Goal: Task Accomplishment & Management: Manage account settings

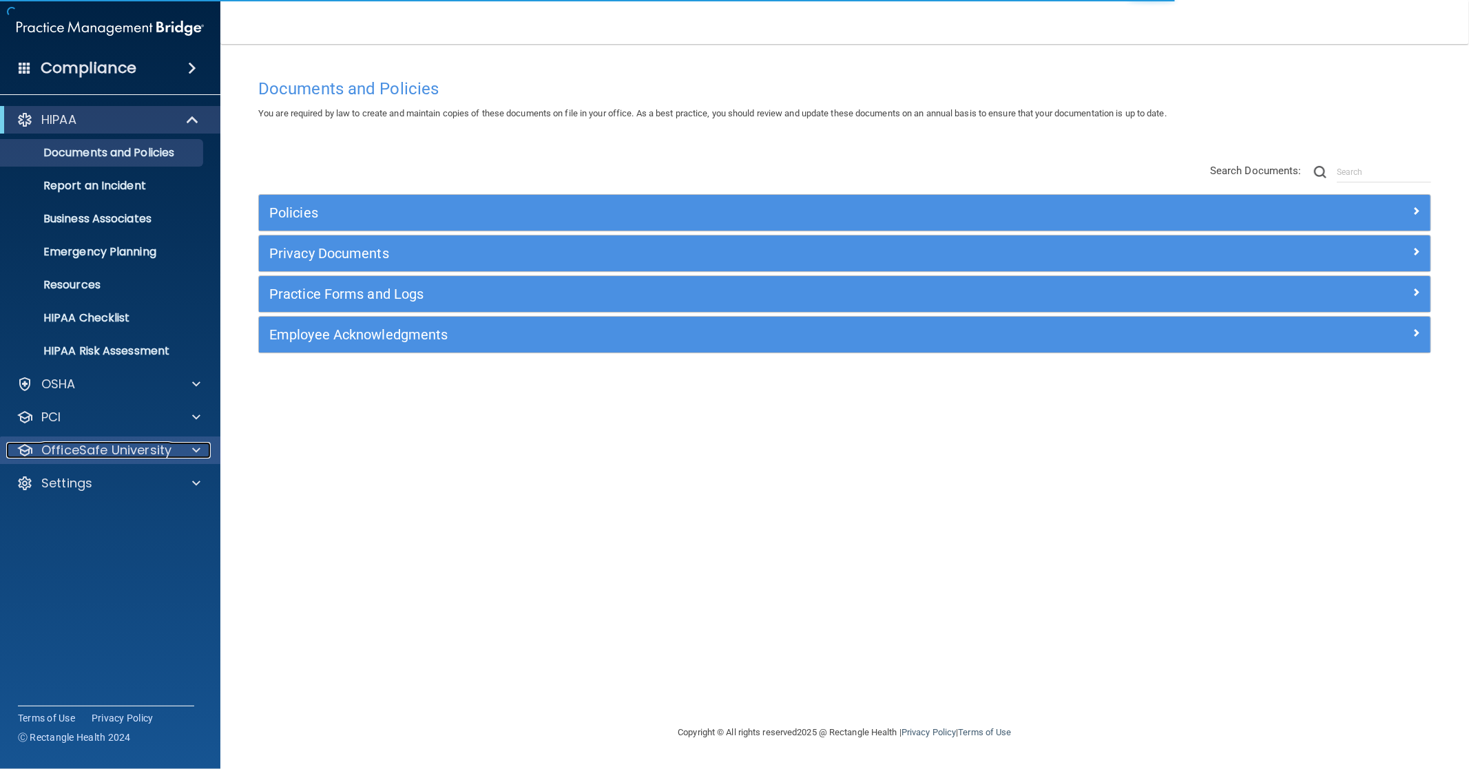
click at [139, 453] on p "OfficeSafe University" at bounding box center [106, 450] width 130 height 17
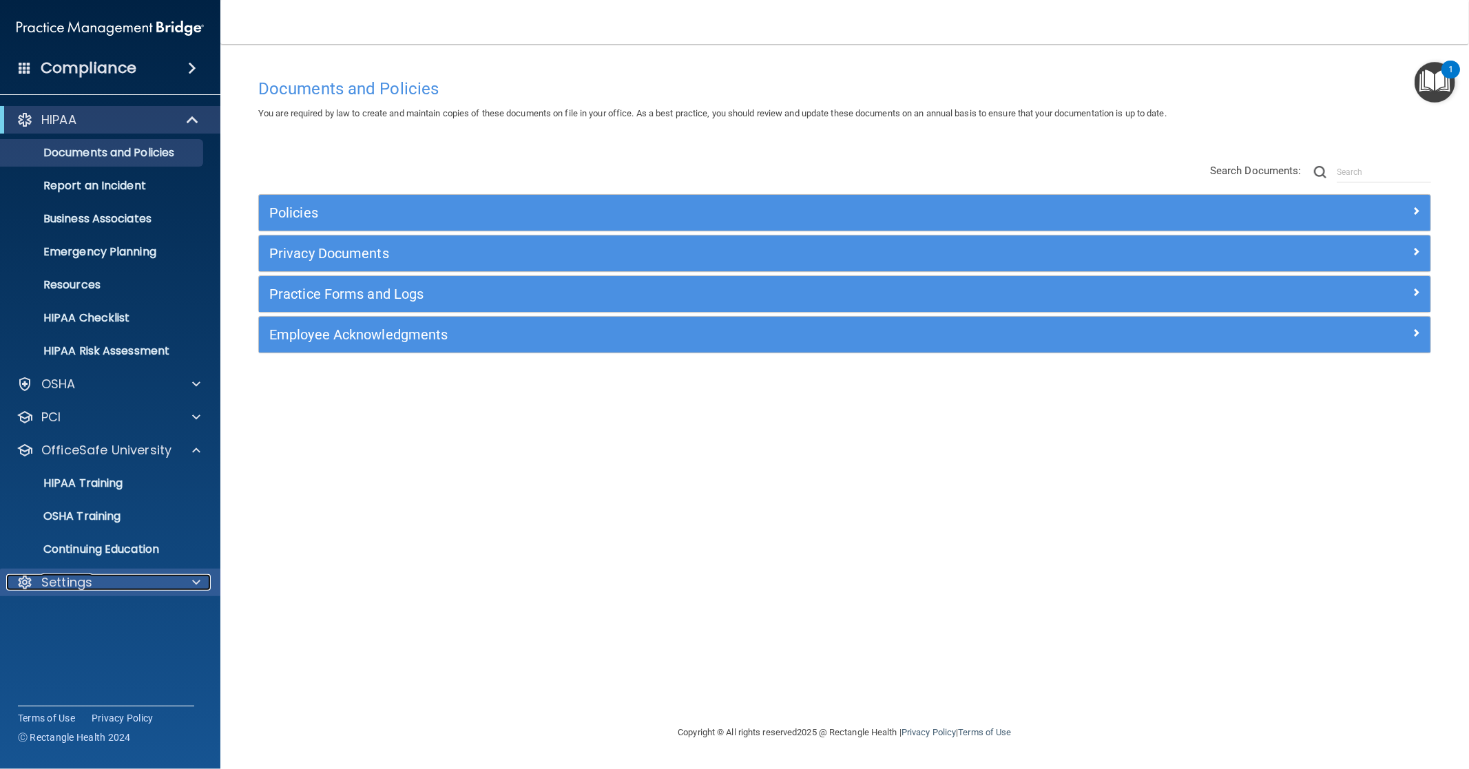
click at [92, 580] on div "Settings" at bounding box center [91, 582] width 171 height 17
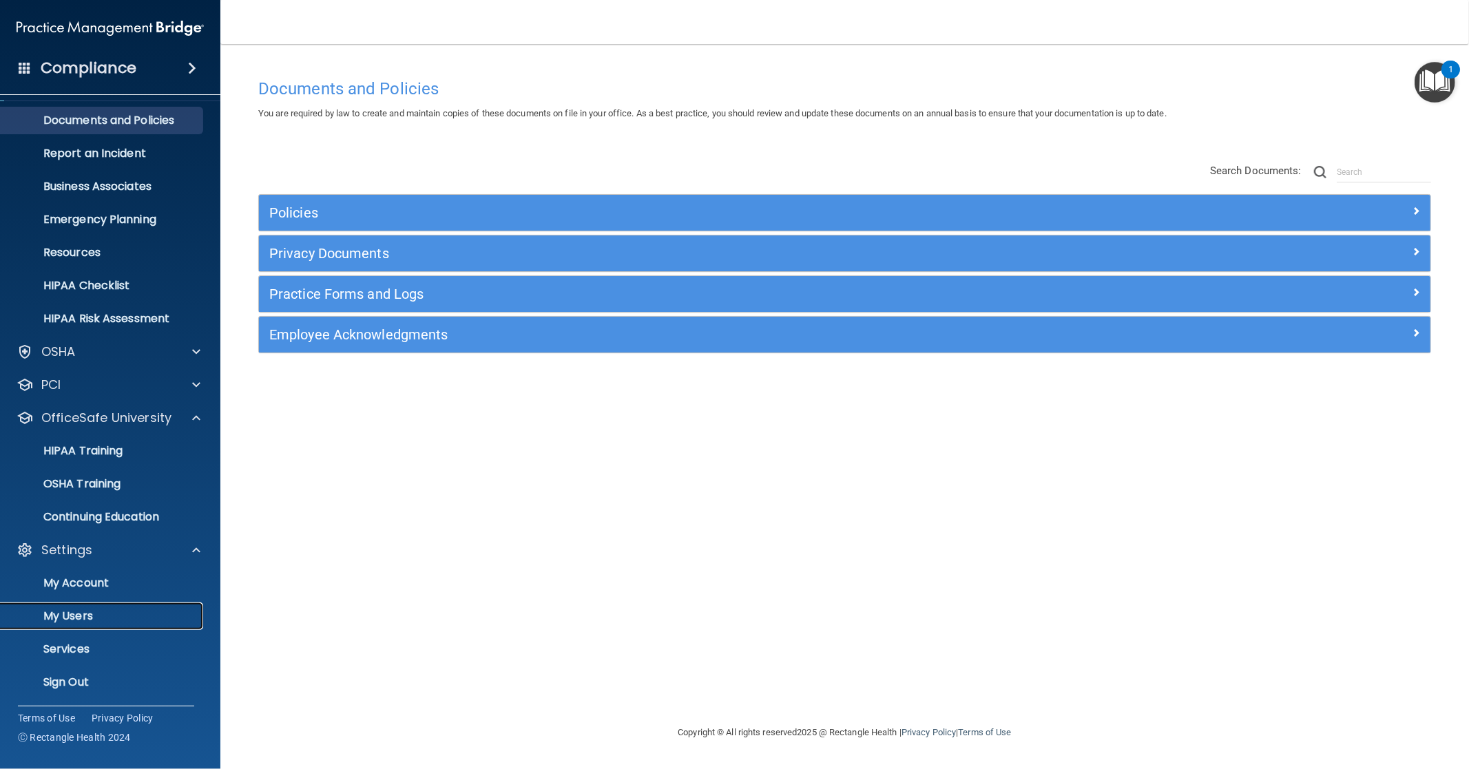
click at [74, 615] on p "My Users" at bounding box center [103, 617] width 188 height 14
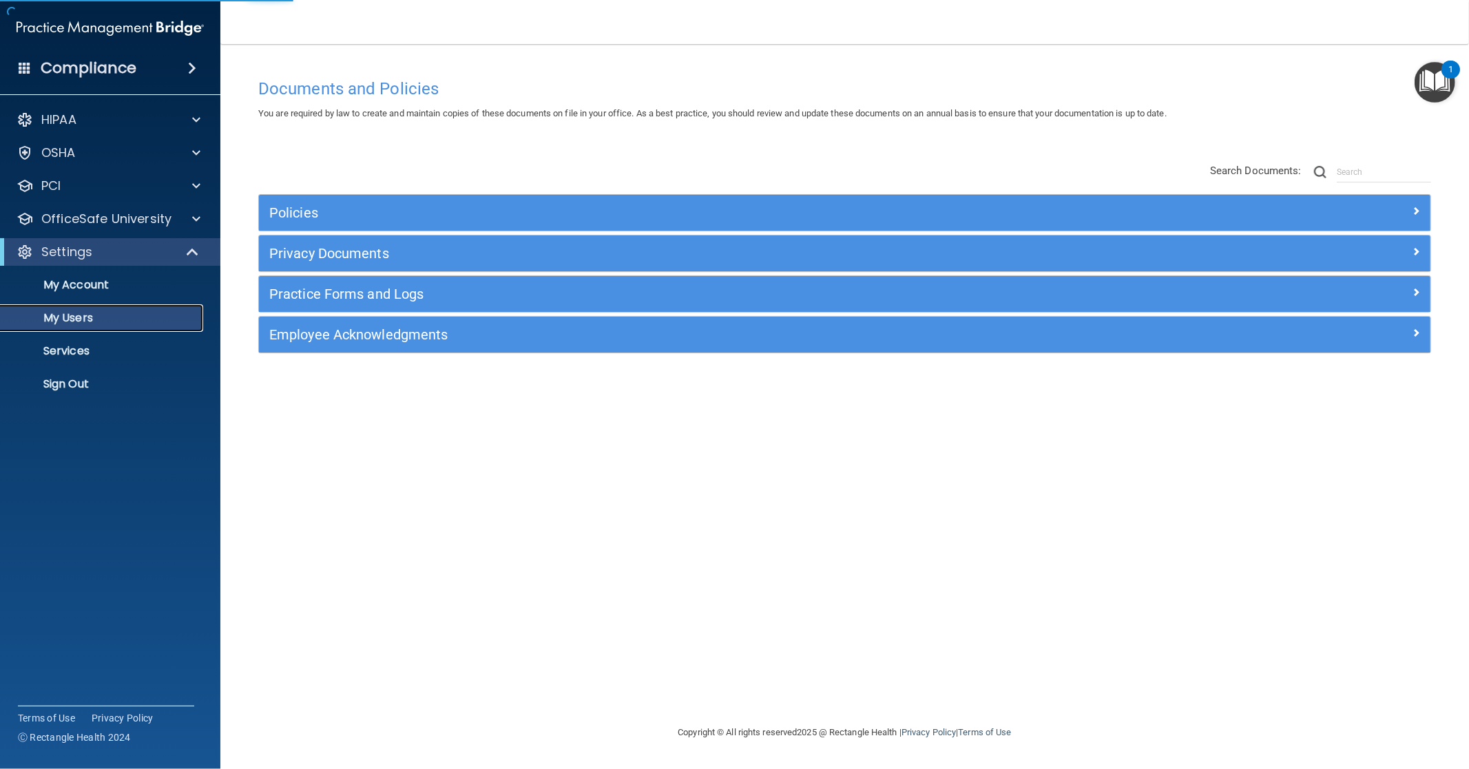
select select "20"
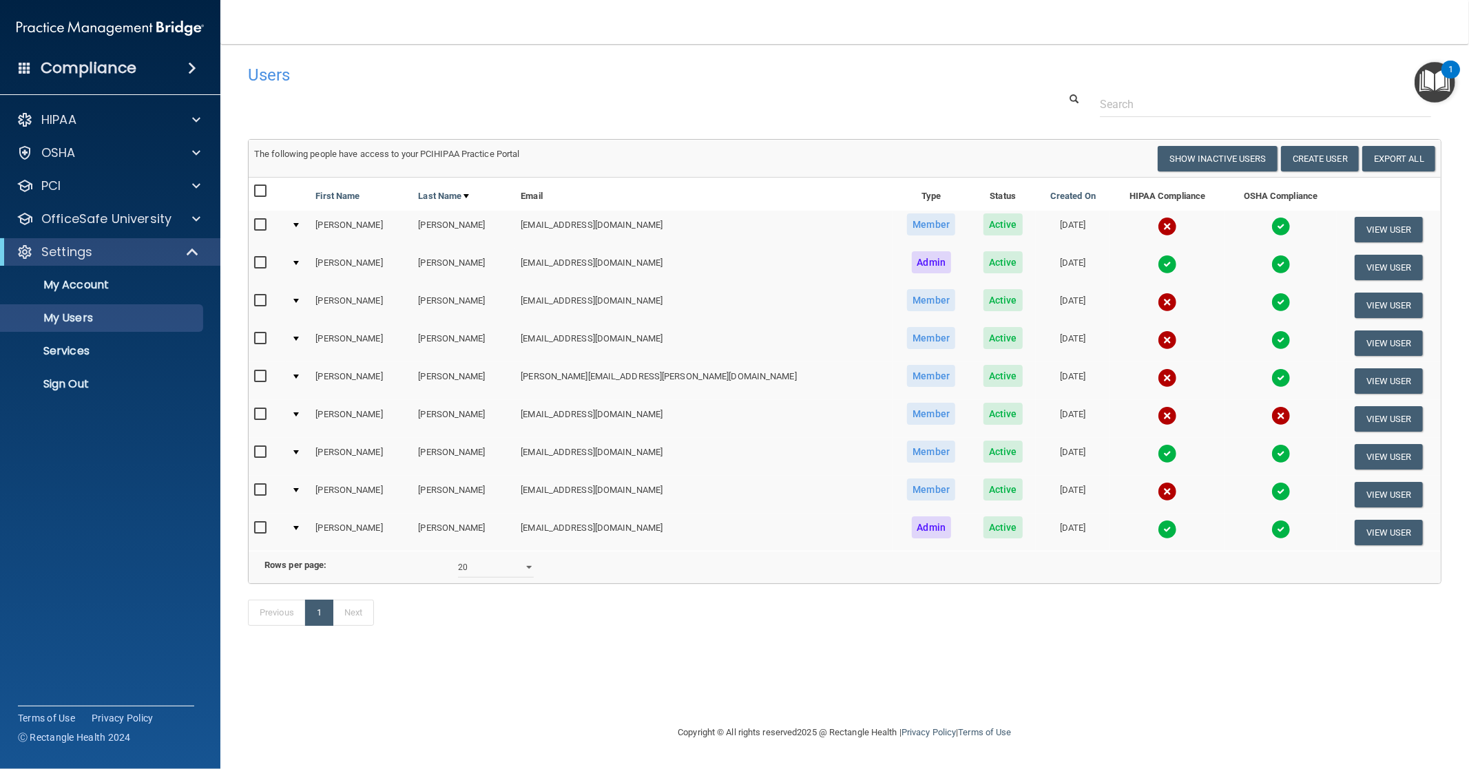
drag, startPoint x: 258, startPoint y: 411, endPoint x: 267, endPoint y: 412, distance: 8.4
click at [258, 411] on input "checkbox" at bounding box center [262, 414] width 16 height 11
checkbox input "true"
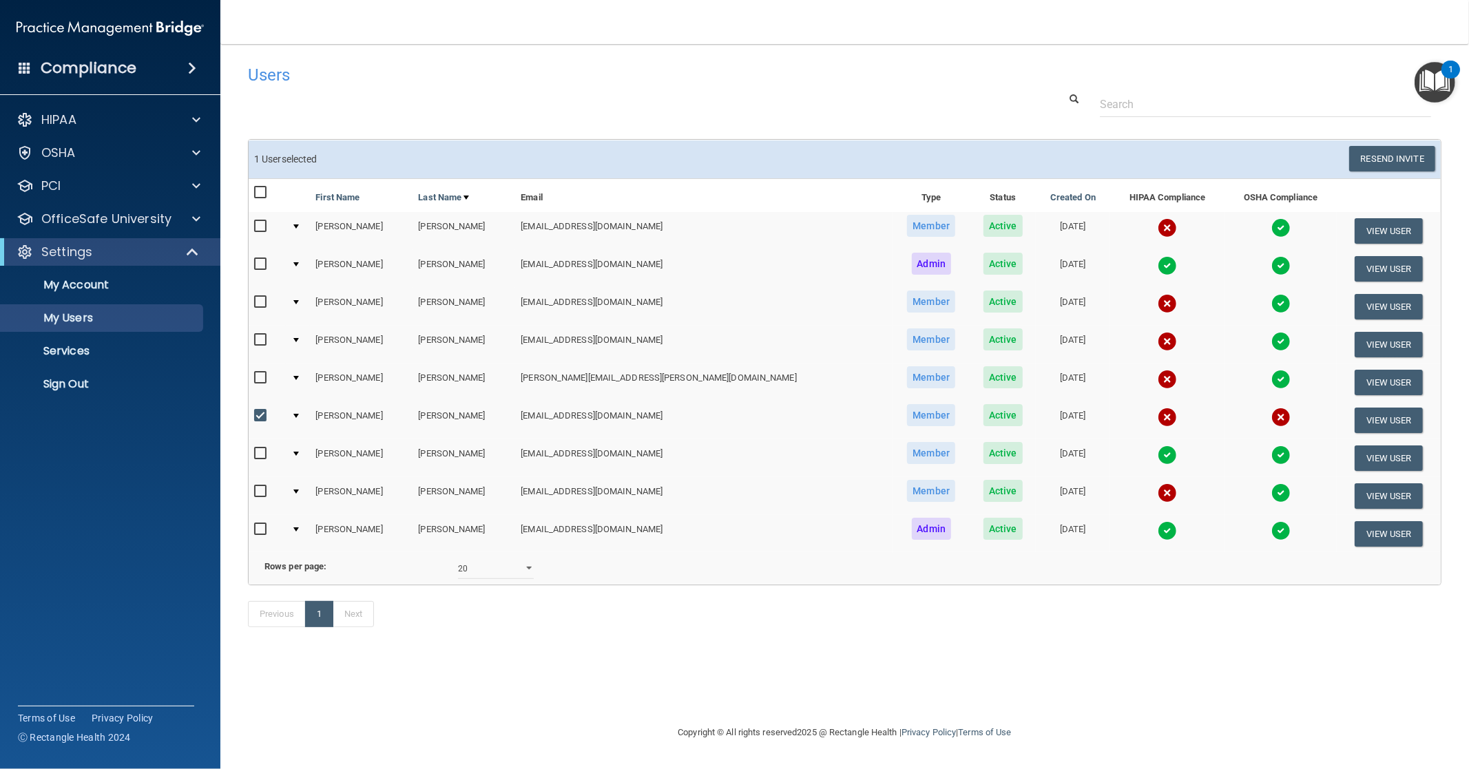
click at [299, 414] on div at bounding box center [296, 416] width 6 height 4
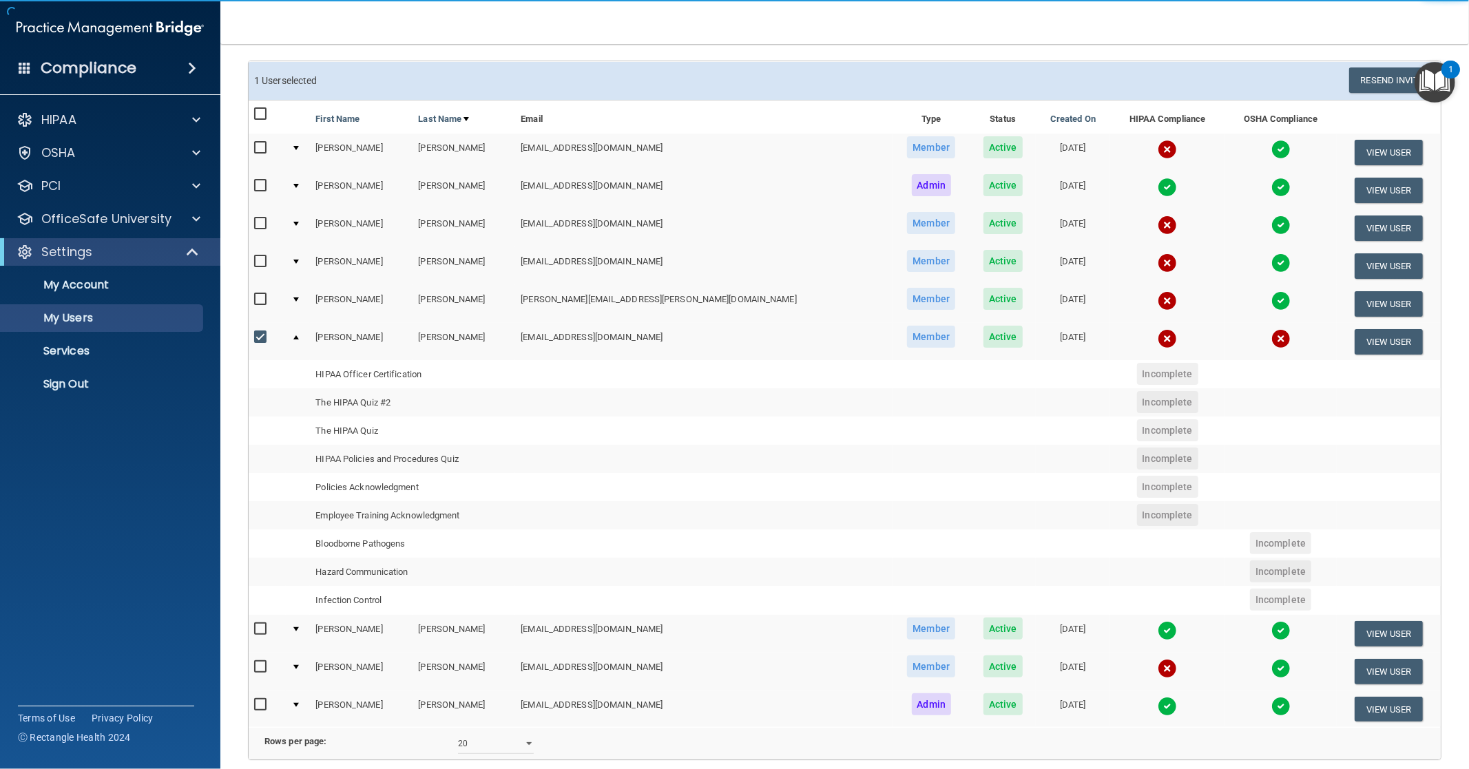
scroll to position [153, 0]
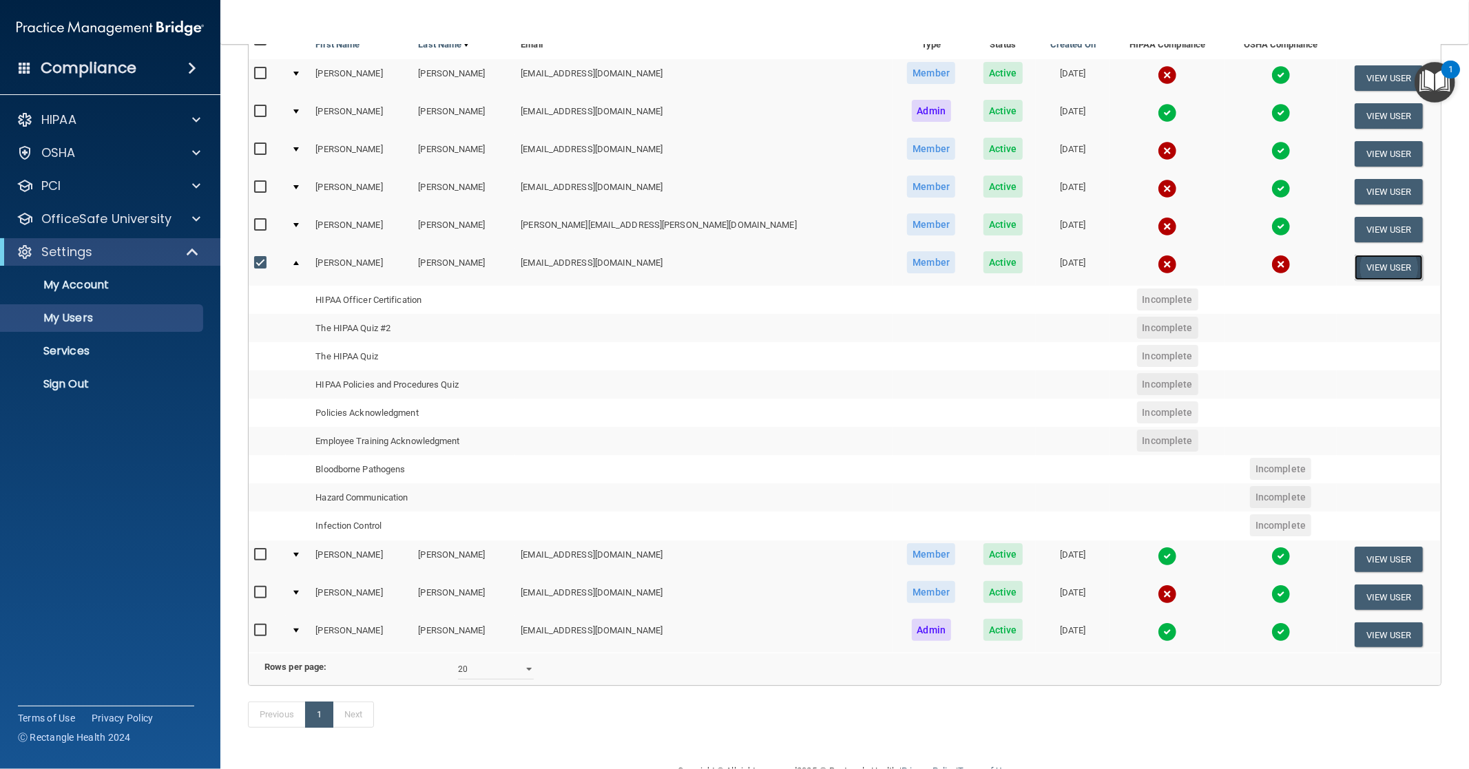
click at [1367, 262] on button "View User" at bounding box center [1389, 267] width 68 height 25
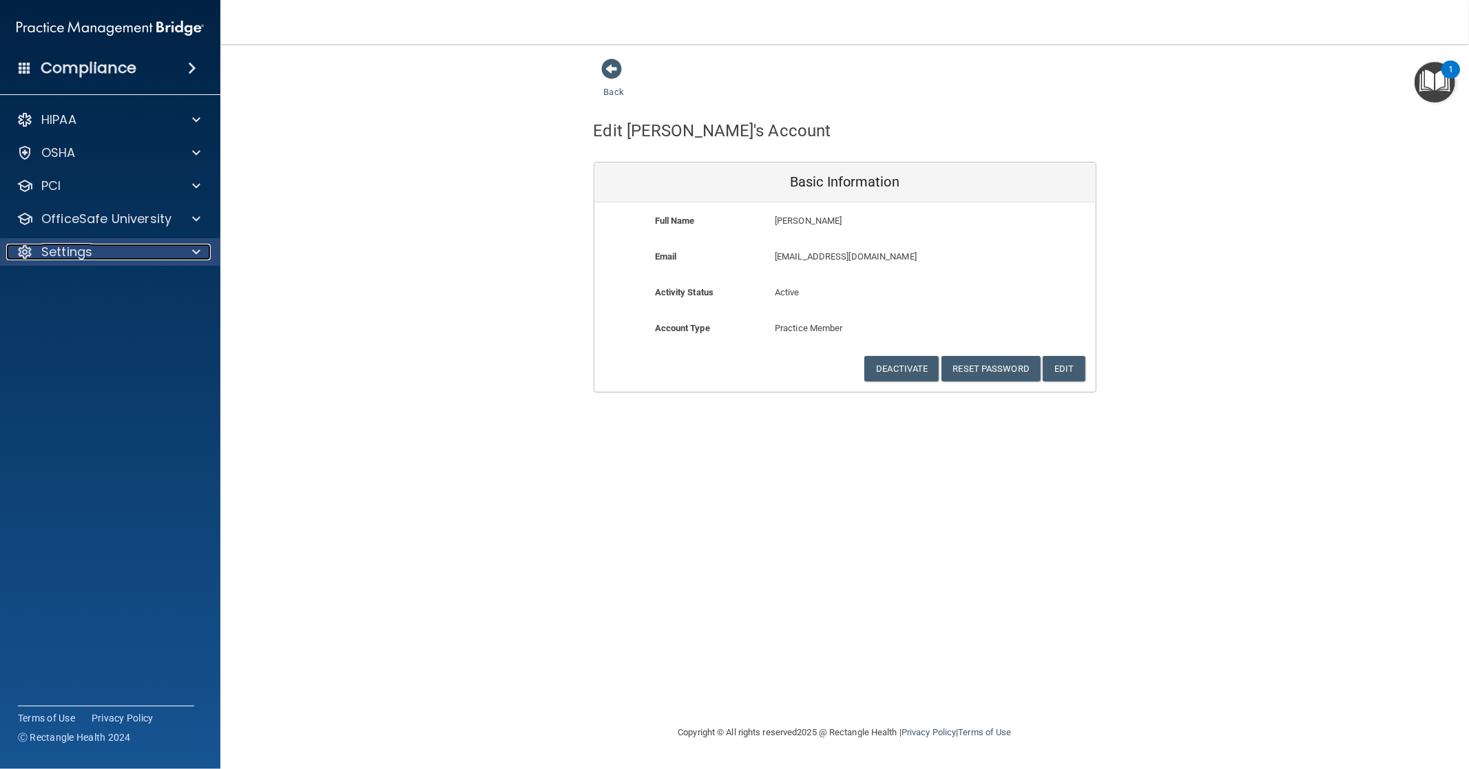
click at [111, 249] on div "Settings" at bounding box center [91, 252] width 171 height 17
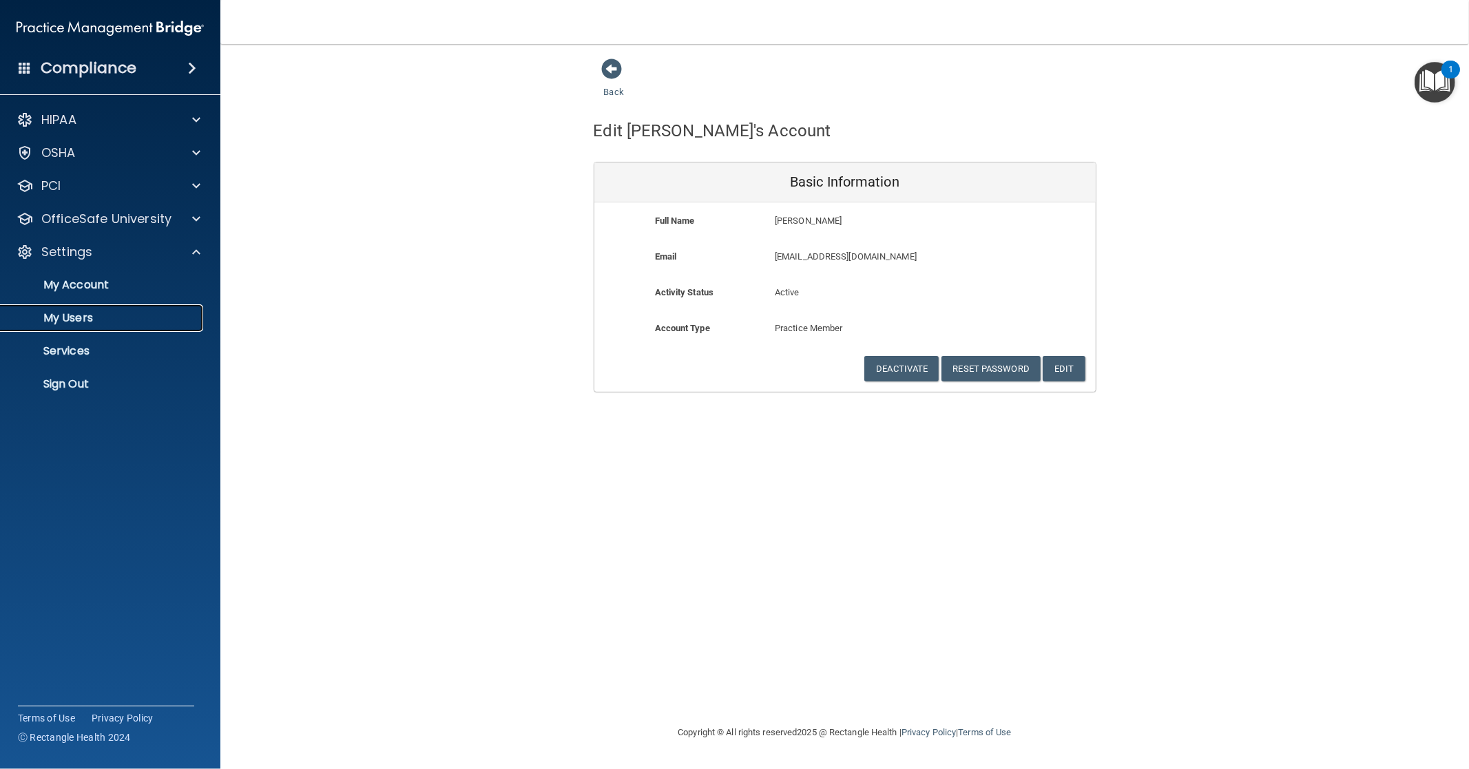
click at [77, 320] on p "My Users" at bounding box center [103, 318] width 188 height 14
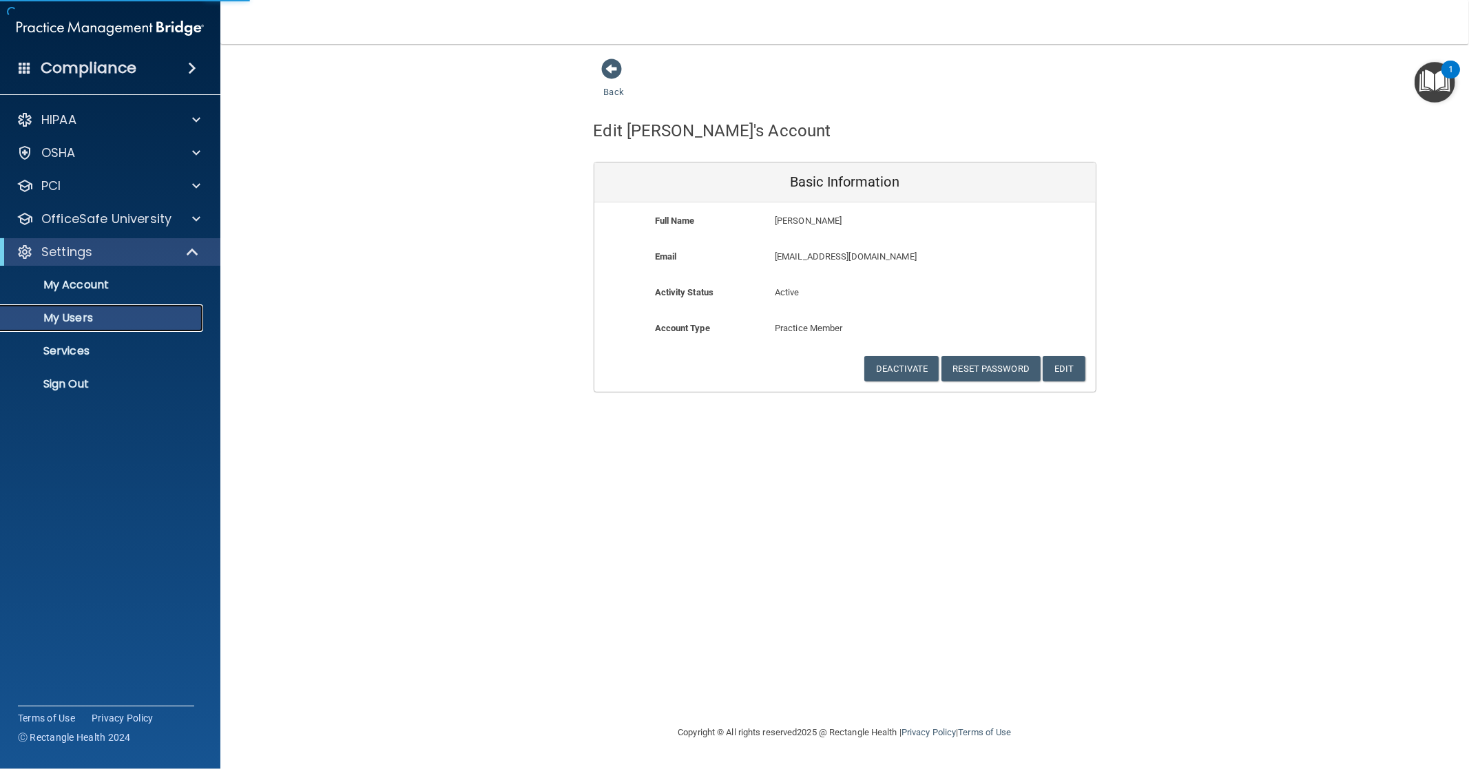
select select "20"
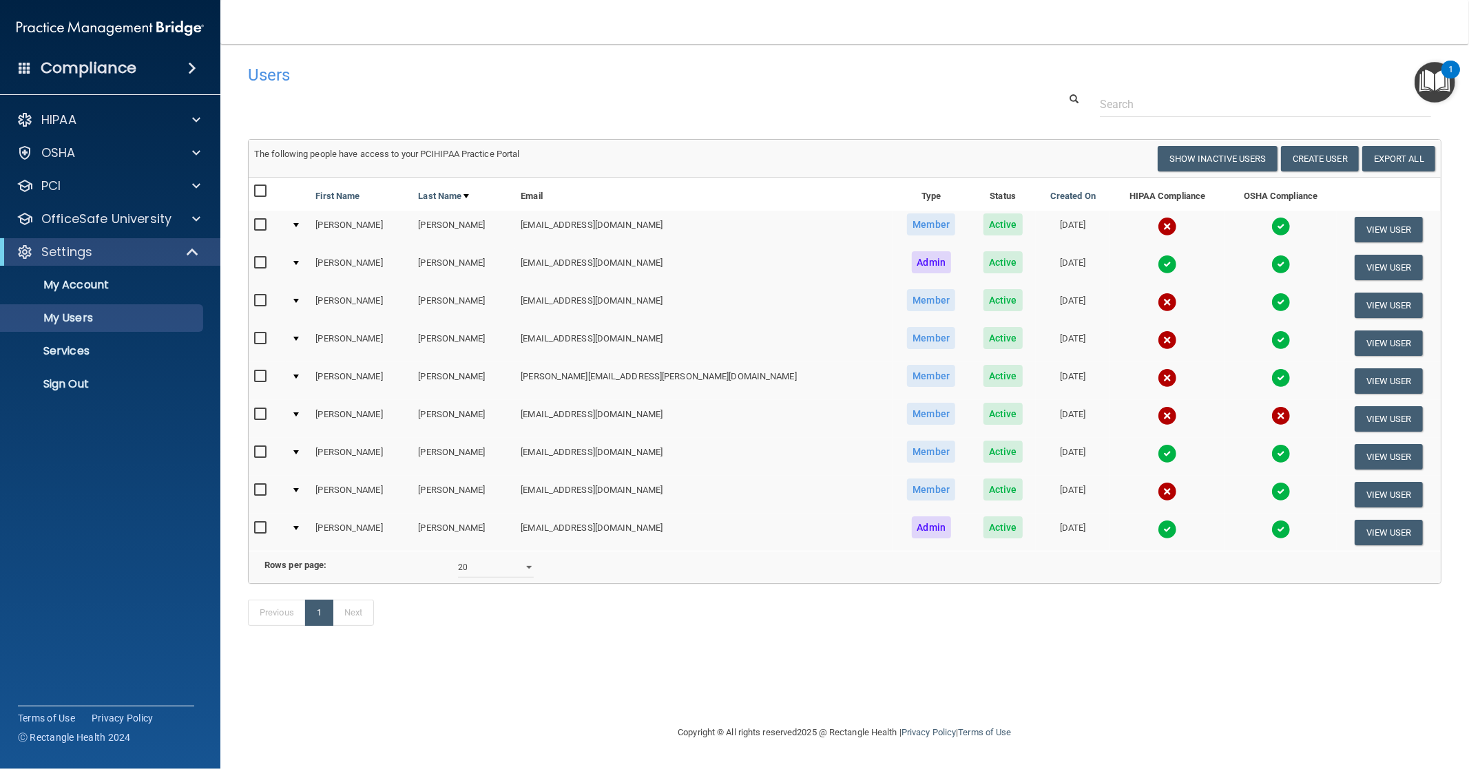
click at [260, 410] on input "checkbox" at bounding box center [262, 414] width 16 height 11
checkbox input "true"
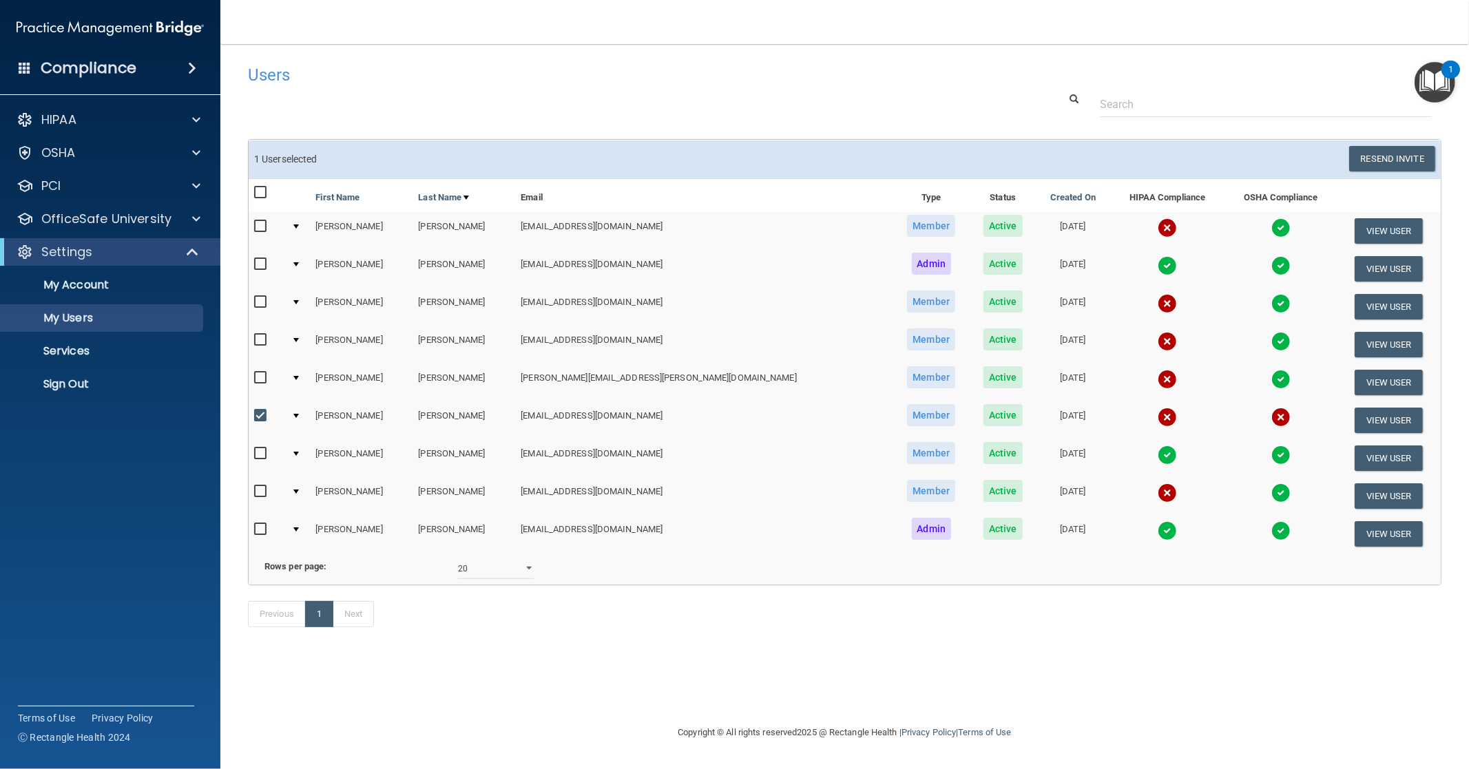
click at [299, 414] on div at bounding box center [296, 416] width 6 height 4
drag, startPoint x: 304, startPoint y: 411, endPoint x: 1369, endPoint y: 417, distance: 1065.6
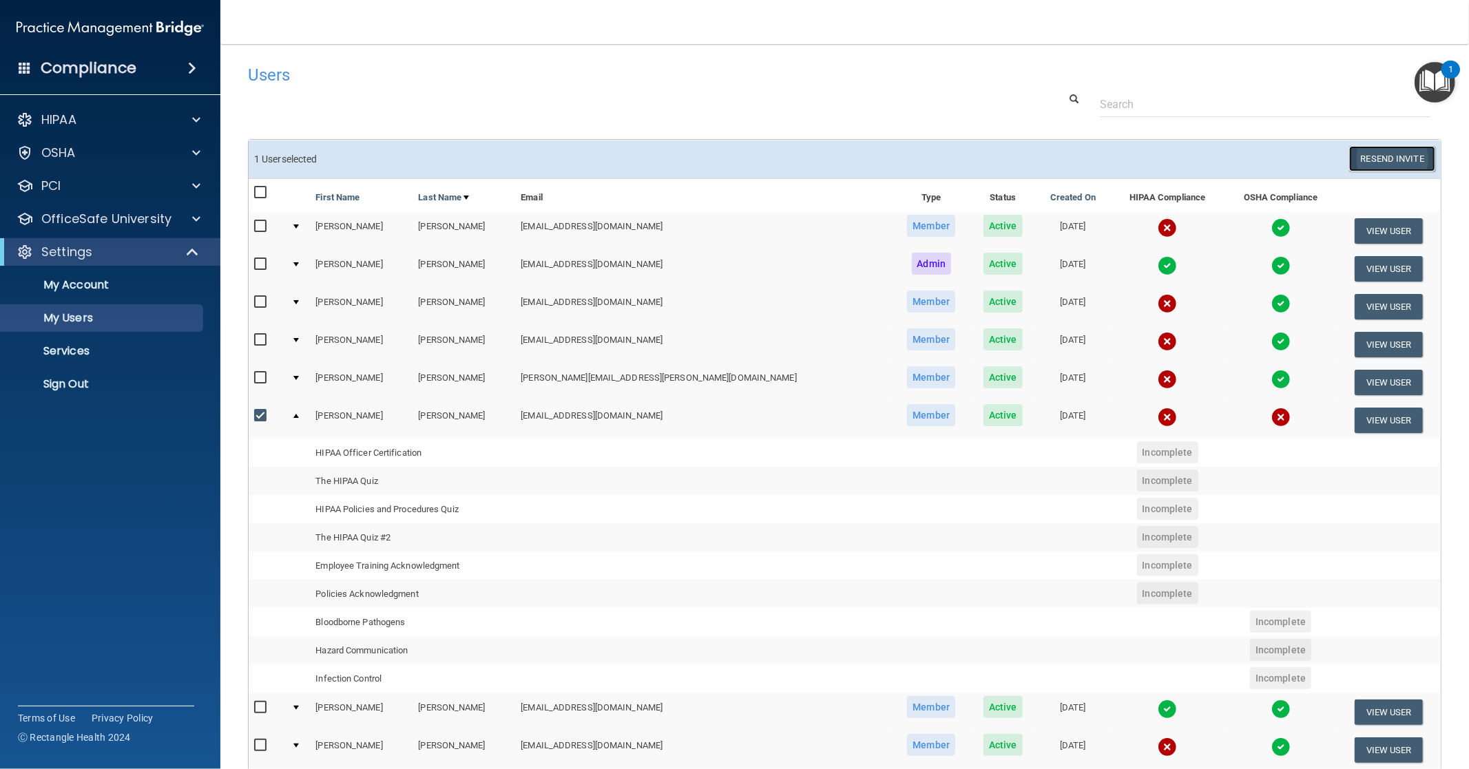
drag, startPoint x: 1369, startPoint y: 417, endPoint x: 1389, endPoint y: 158, distance: 259.0
click at [1389, 158] on button "Resend Invite" at bounding box center [1392, 158] width 86 height 25
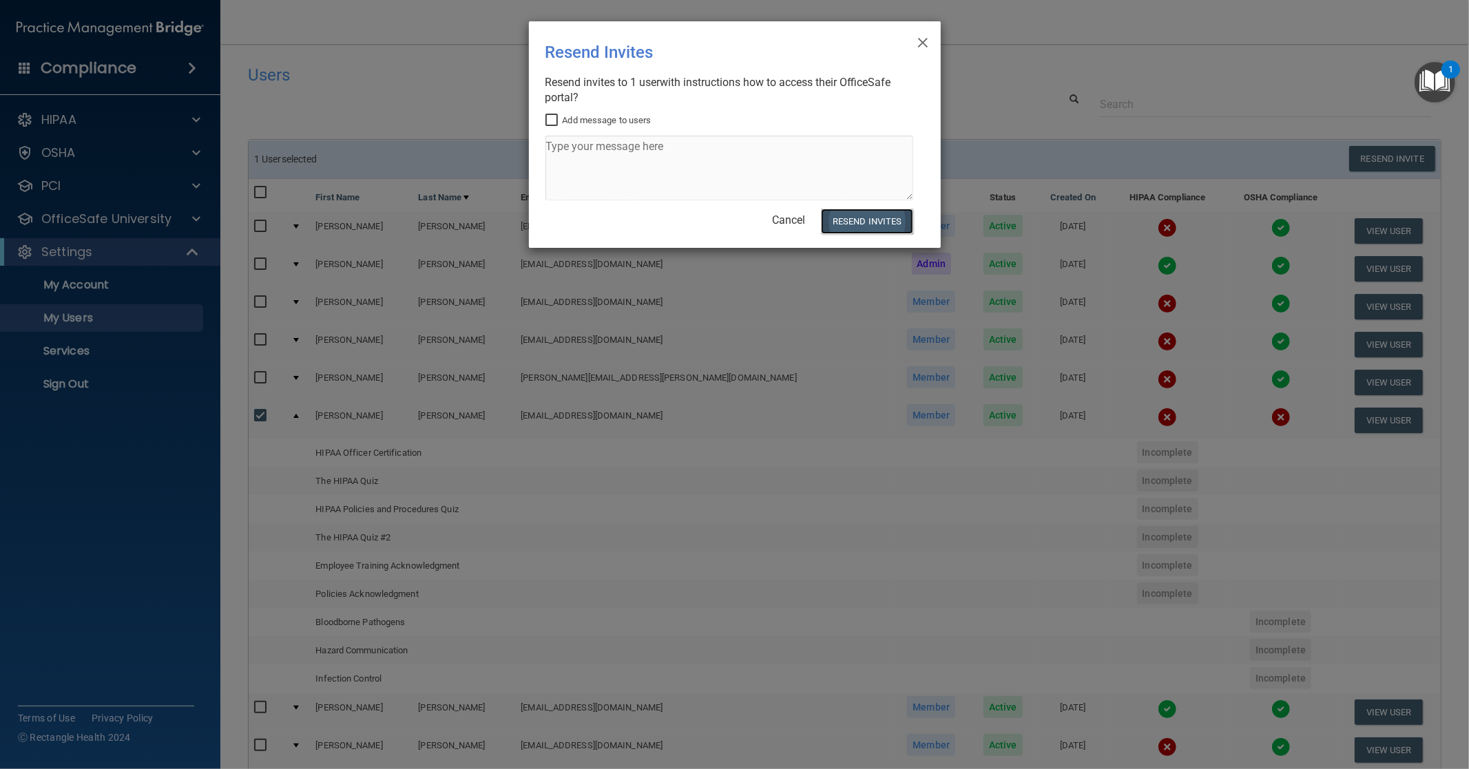
click at [862, 221] on button "Resend Invites" at bounding box center [867, 221] width 92 height 25
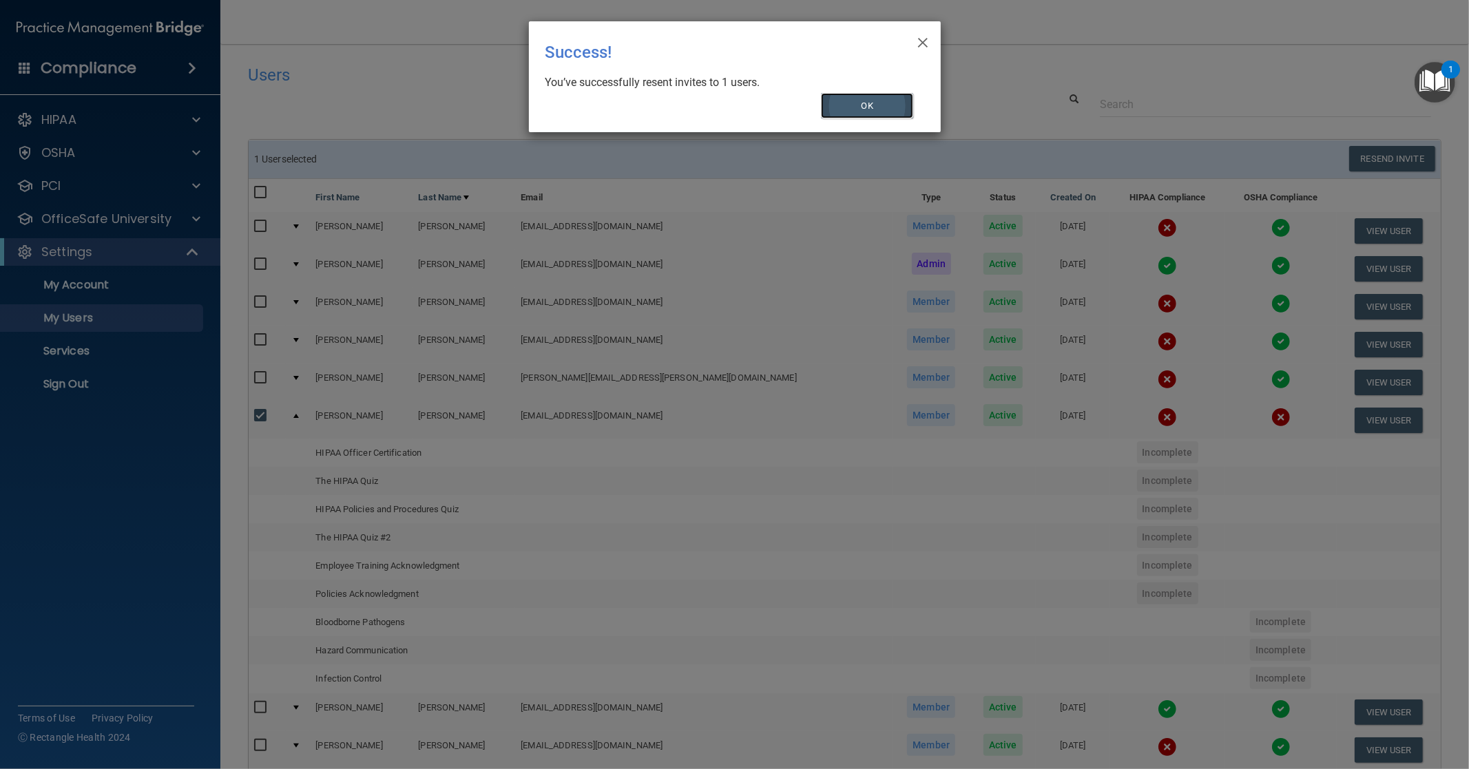
click at [857, 99] on button "OK" at bounding box center [867, 105] width 92 height 25
